Goal: Transaction & Acquisition: Purchase product/service

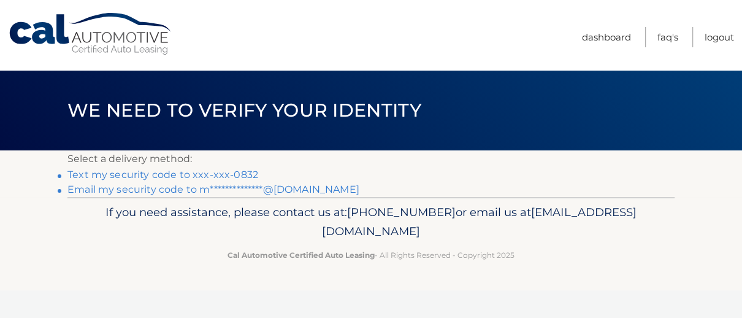
click at [241, 172] on link "Text my security code to xxx-xxx-0832" at bounding box center [162, 175] width 191 height 12
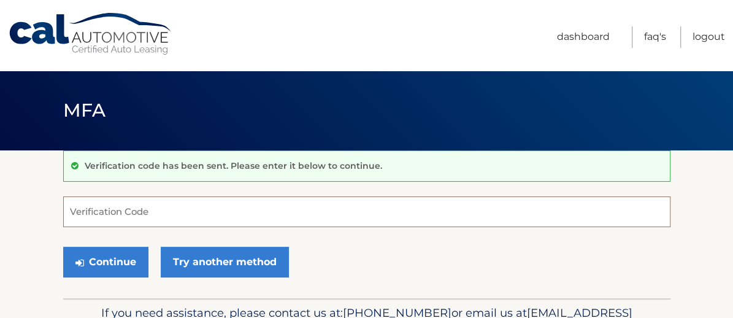
click at [83, 214] on input "Verification Code" at bounding box center [366, 211] width 607 height 31
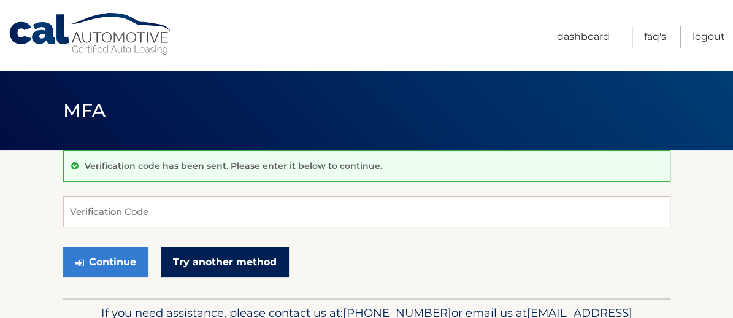
click at [225, 258] on link "Try another method" at bounding box center [225, 262] width 128 height 31
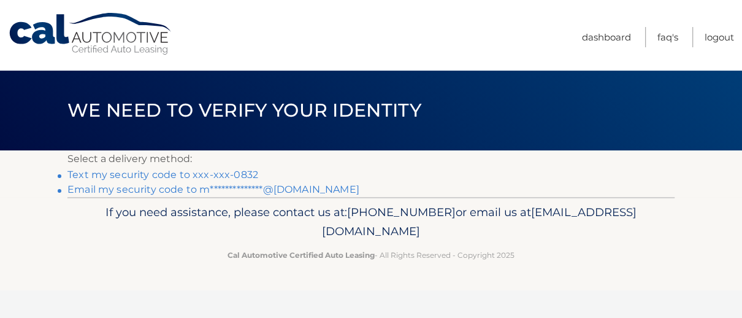
click at [170, 174] on link "Text my security code to xxx-xxx-0832" at bounding box center [162, 175] width 191 height 12
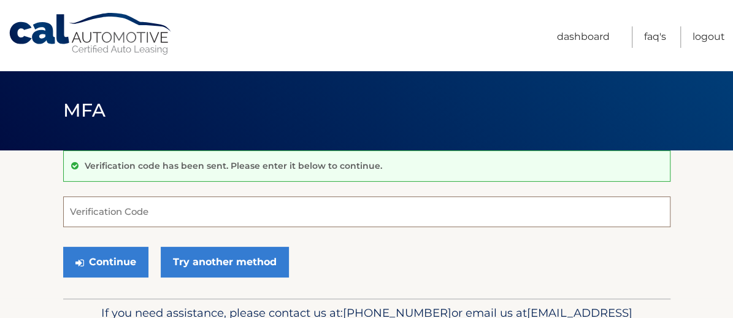
click at [95, 204] on input "Verification Code" at bounding box center [366, 211] width 607 height 31
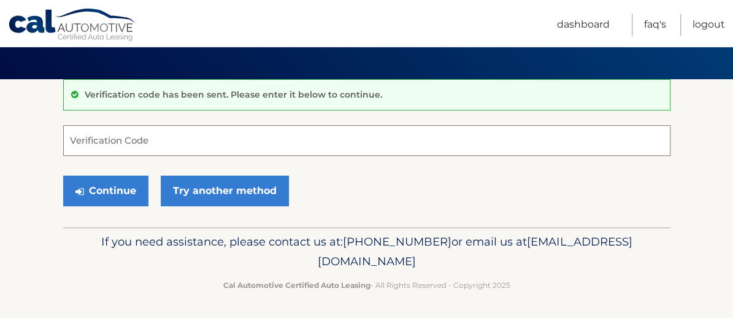
scroll to position [72, 0]
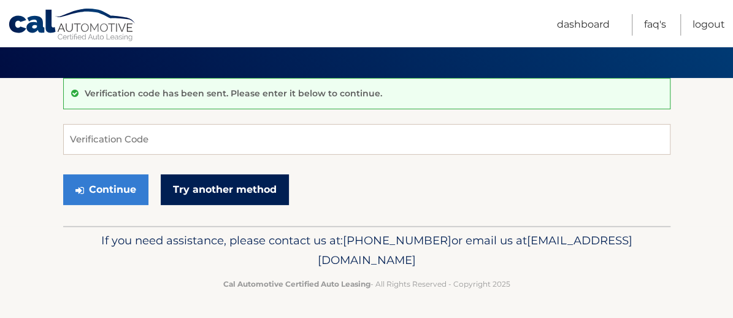
click at [211, 188] on link "Try another method" at bounding box center [225, 189] width 128 height 31
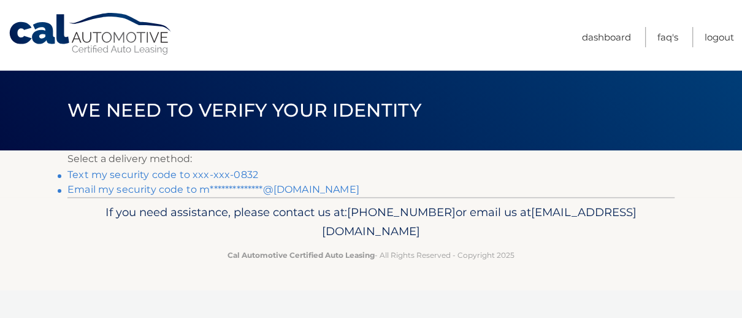
click at [155, 188] on link "**********" at bounding box center [213, 189] width 292 height 12
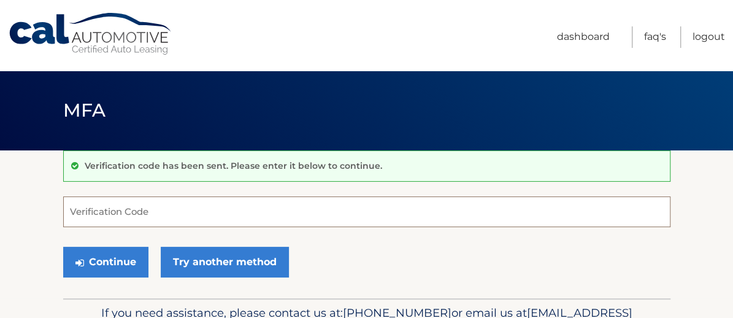
click at [74, 210] on input "Verification Code" at bounding box center [366, 211] width 607 height 31
paste input "945790"
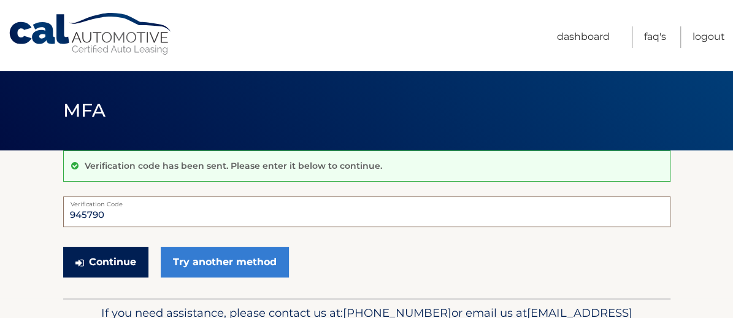
type input "945790"
click at [117, 261] on button "Continue" at bounding box center [105, 262] width 85 height 31
click at [117, 263] on button "Continue" at bounding box center [105, 262] width 85 height 31
click at [99, 255] on button "Continue" at bounding box center [105, 262] width 85 height 31
click at [114, 213] on input "945790" at bounding box center [366, 211] width 607 height 31
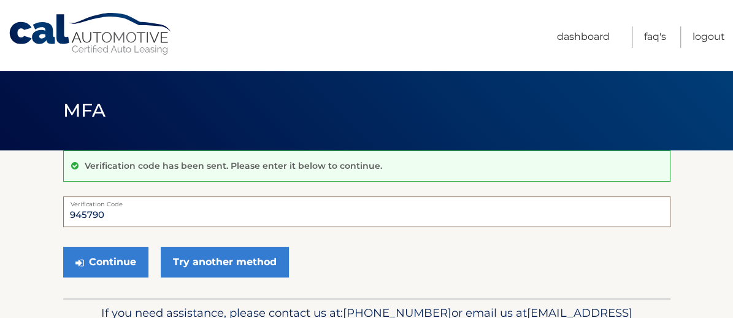
click at [102, 212] on input "945790" at bounding box center [366, 211] width 607 height 31
click at [110, 261] on button "Continue" at bounding box center [105, 262] width 85 height 31
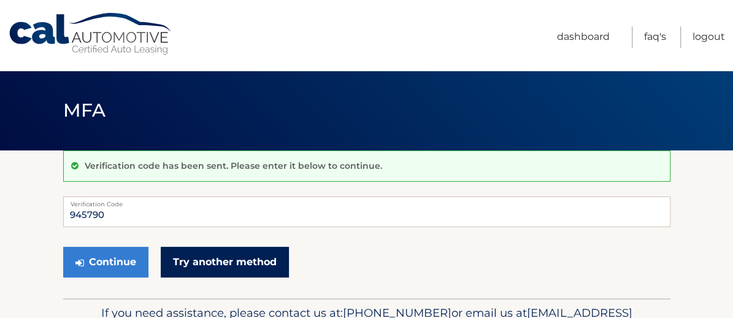
click at [206, 266] on link "Try another method" at bounding box center [225, 262] width 128 height 31
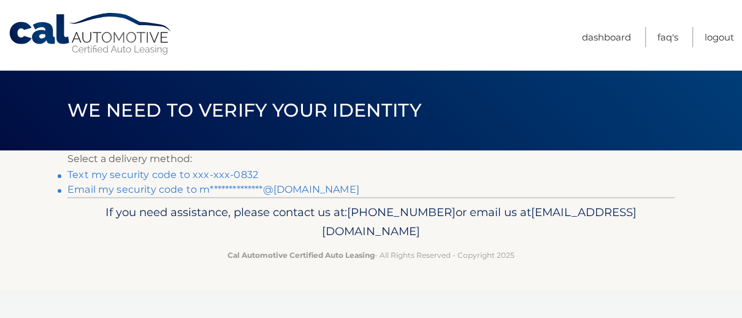
click at [226, 172] on link "Text my security code to xxx-xxx-0832" at bounding box center [162, 175] width 191 height 12
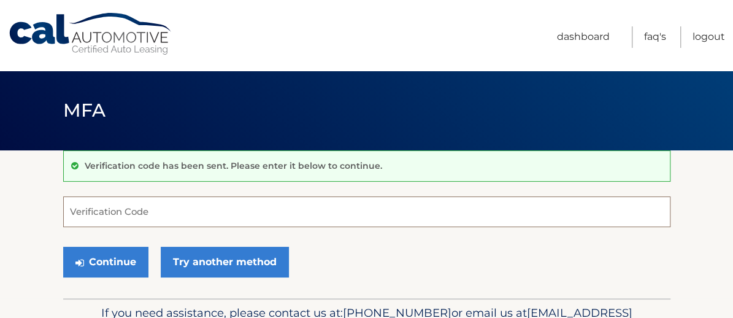
click at [74, 205] on input "Verification Code" at bounding box center [366, 211] width 607 height 31
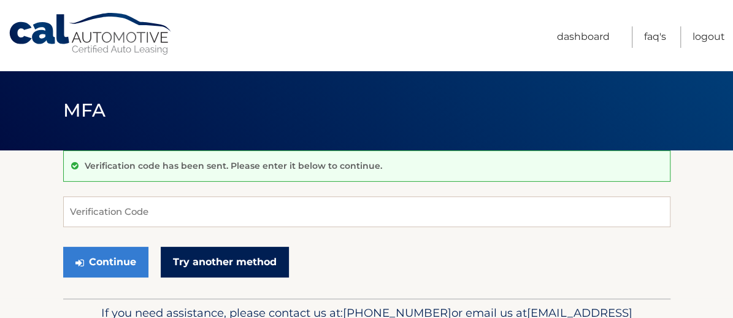
click at [216, 258] on link "Try another method" at bounding box center [225, 262] width 128 height 31
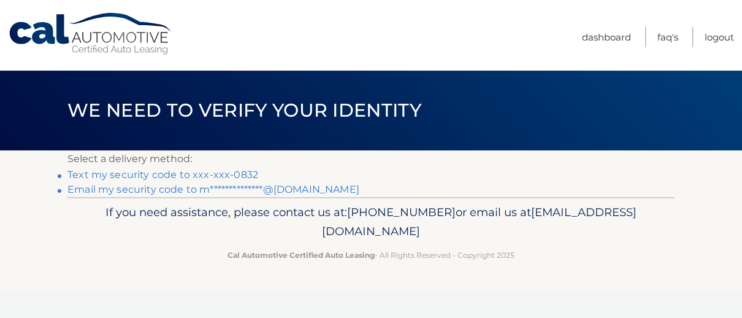
click at [173, 187] on link "**********" at bounding box center [213, 189] width 292 height 12
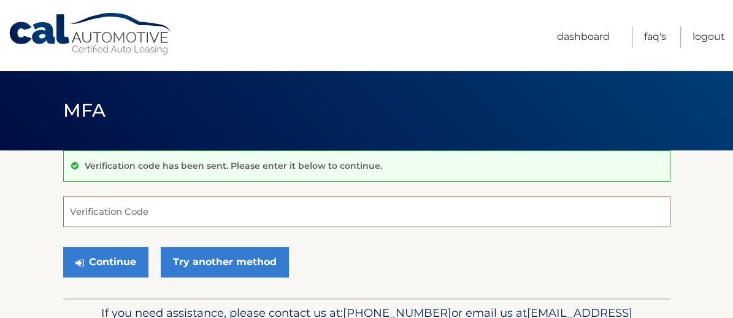
click at [70, 206] on input "Verification Code" at bounding box center [366, 211] width 607 height 31
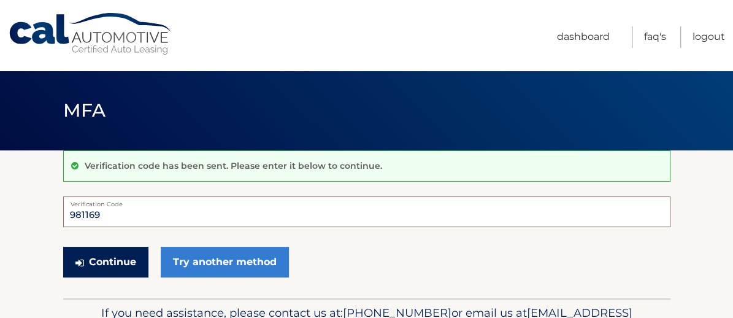
type input "981169"
click at [105, 253] on button "Continue" at bounding box center [105, 262] width 85 height 31
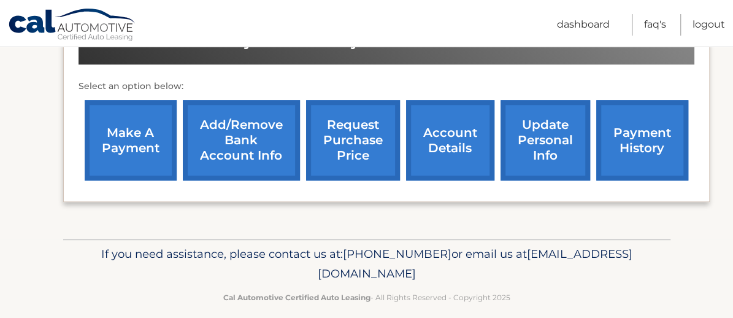
scroll to position [429, 0]
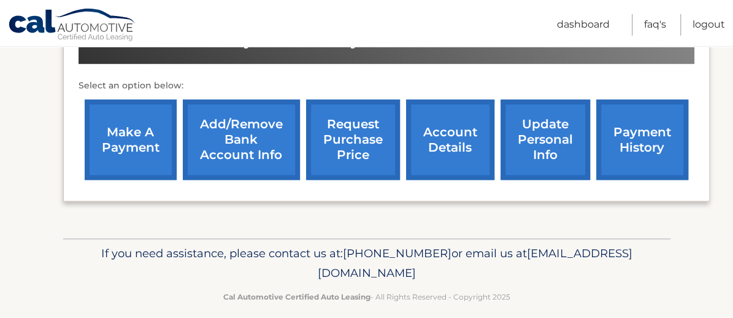
click at [126, 132] on link "make a payment" at bounding box center [131, 139] width 92 height 80
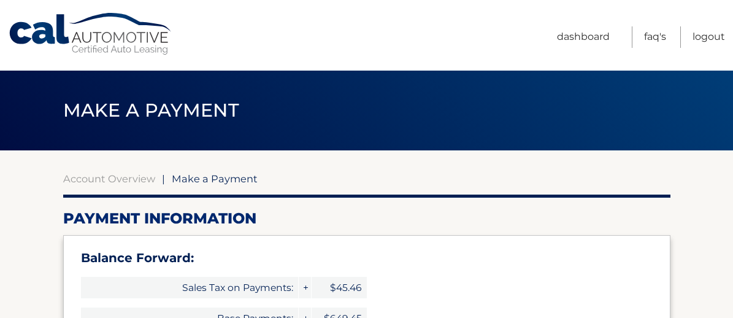
select select "ZDUzMDVmYmItYTNjOS00MDZiLWIzMjUtOWQ1OTgwY2M3ZjEz"
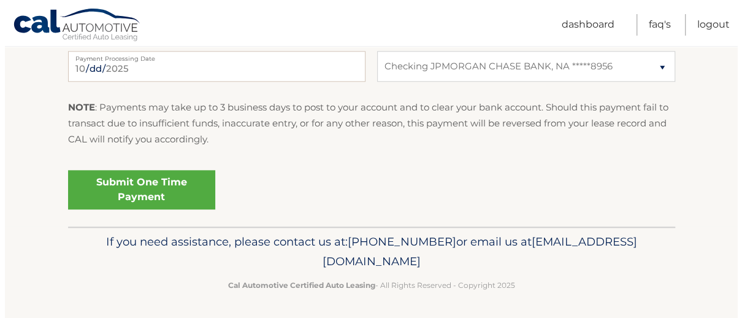
scroll to position [642, 0]
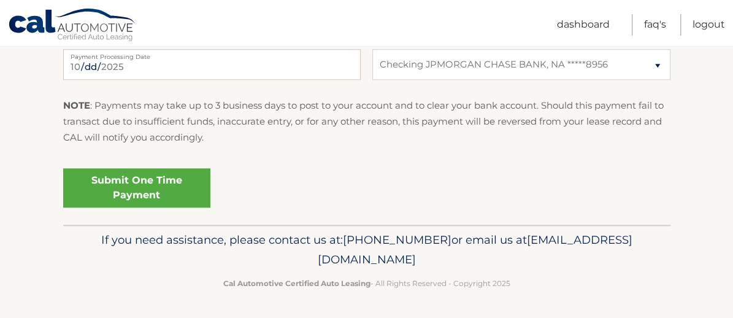
click at [131, 187] on link "Submit One Time Payment" at bounding box center [136, 187] width 147 height 39
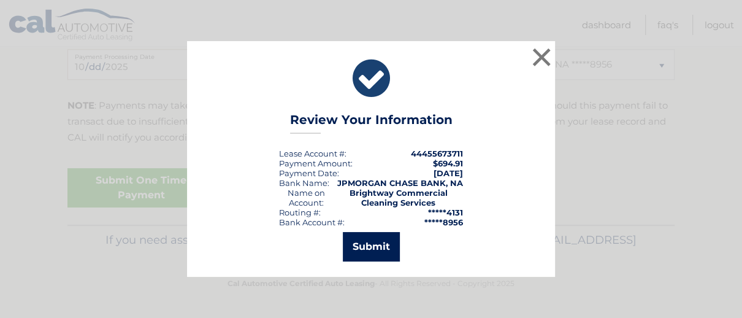
click at [372, 244] on button "Submit" at bounding box center [371, 246] width 57 height 29
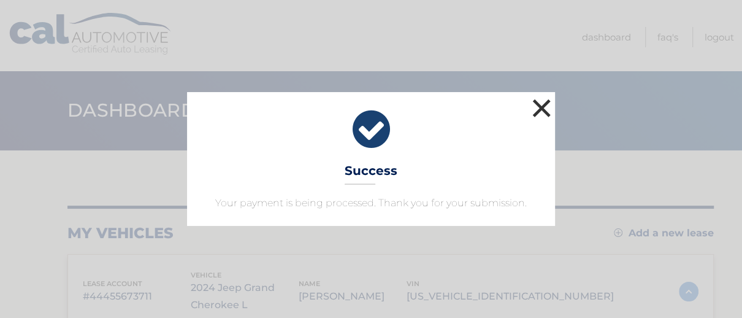
click at [542, 109] on button "×" at bounding box center [541, 108] width 25 height 25
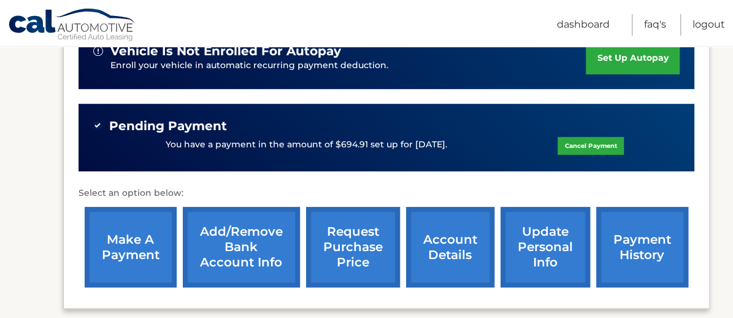
scroll to position [368, 0]
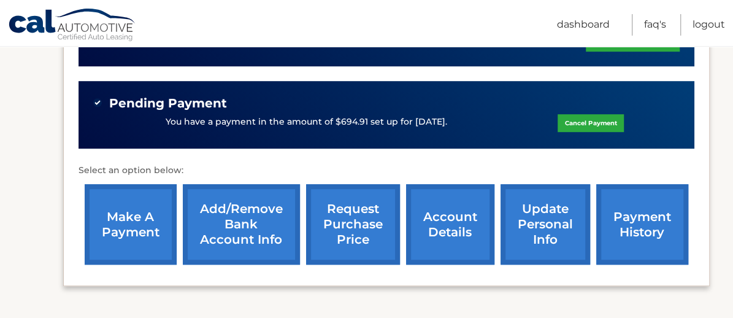
click at [218, 107] on span "Pending Payment" at bounding box center [168, 103] width 118 height 15
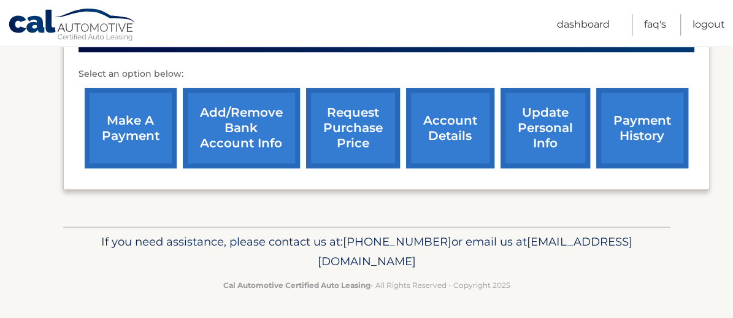
scroll to position [0, 0]
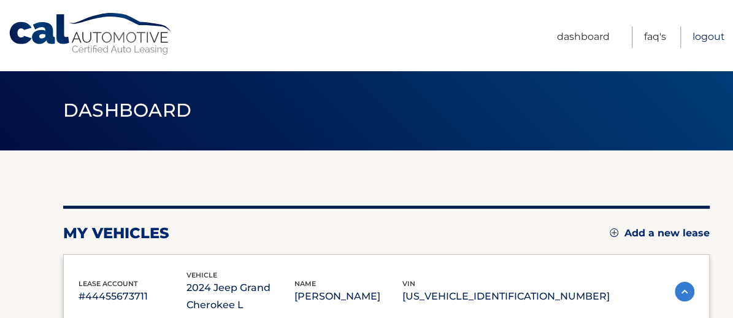
click at [706, 34] on link "Logout" at bounding box center [709, 36] width 33 height 21
